Goal: Task Accomplishment & Management: Manage account settings

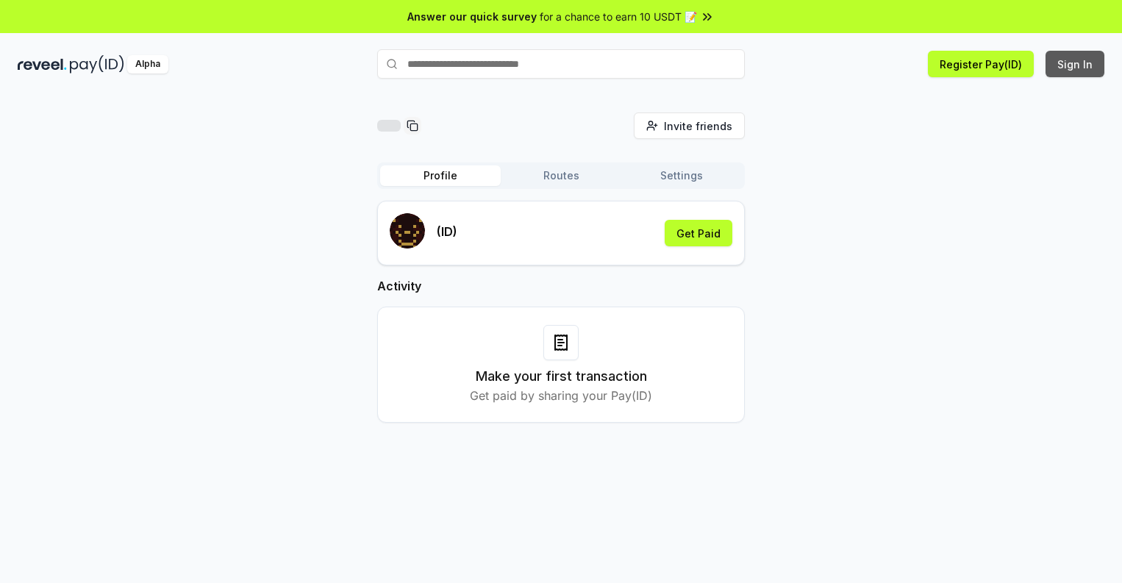
click at [1076, 64] on button "Sign In" at bounding box center [1075, 64] width 59 height 26
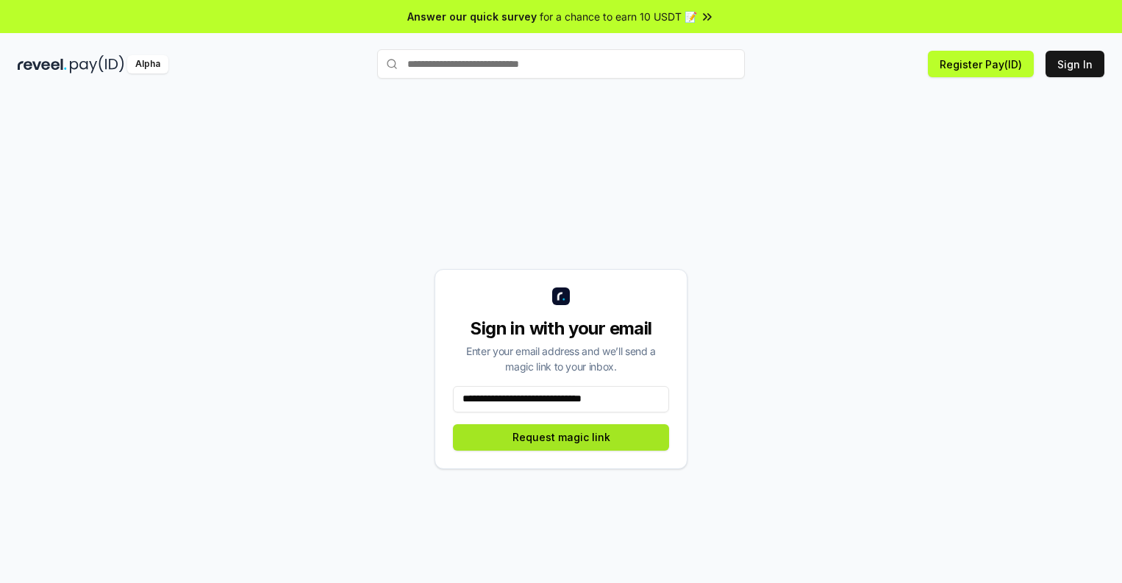
type input "**********"
click at [561, 437] on button "Request magic link" at bounding box center [561, 437] width 216 height 26
